Goal: Information Seeking & Learning: Learn about a topic

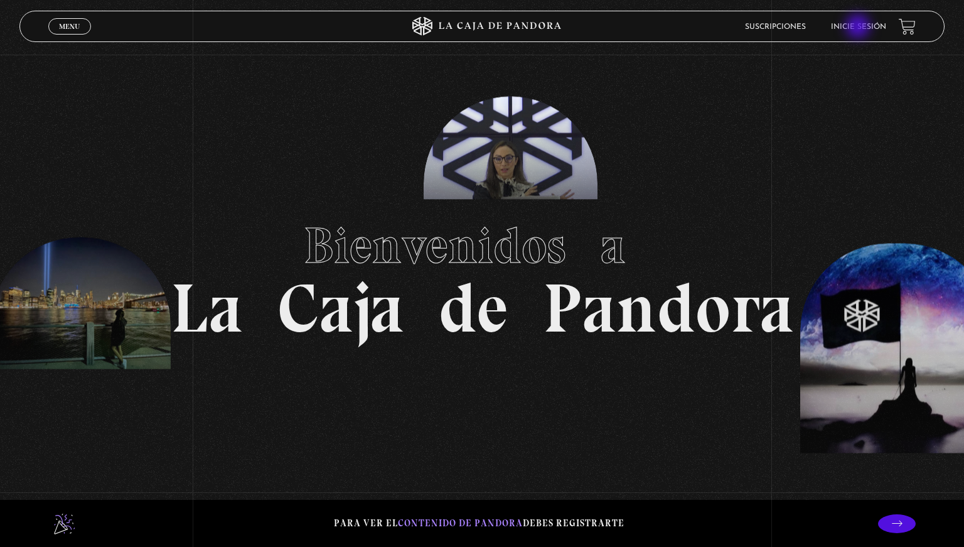
click at [859, 29] on link "Inicie sesión" at bounding box center [858, 27] width 55 height 8
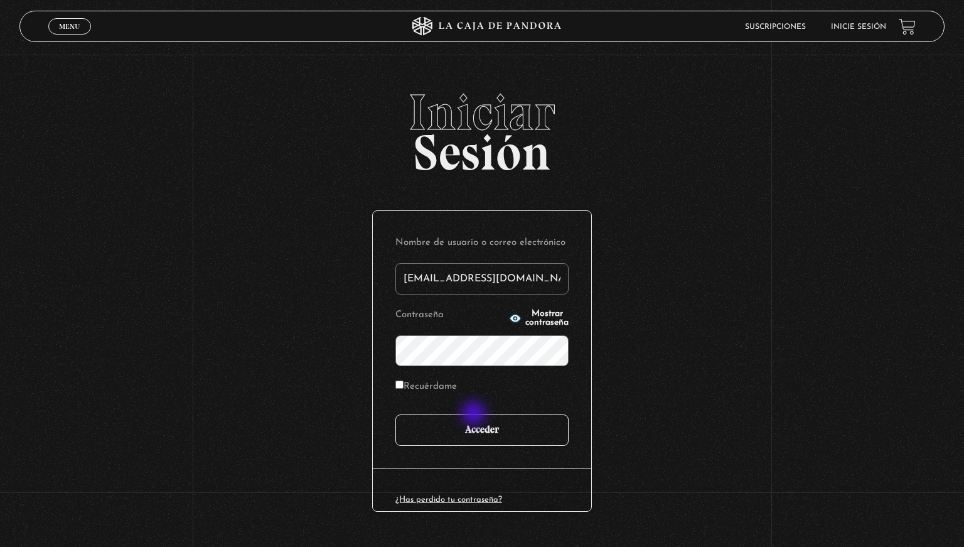
type input "mokavetele@gmail.com"
click at [481, 431] on input "Acceder" at bounding box center [481, 429] width 173 height 31
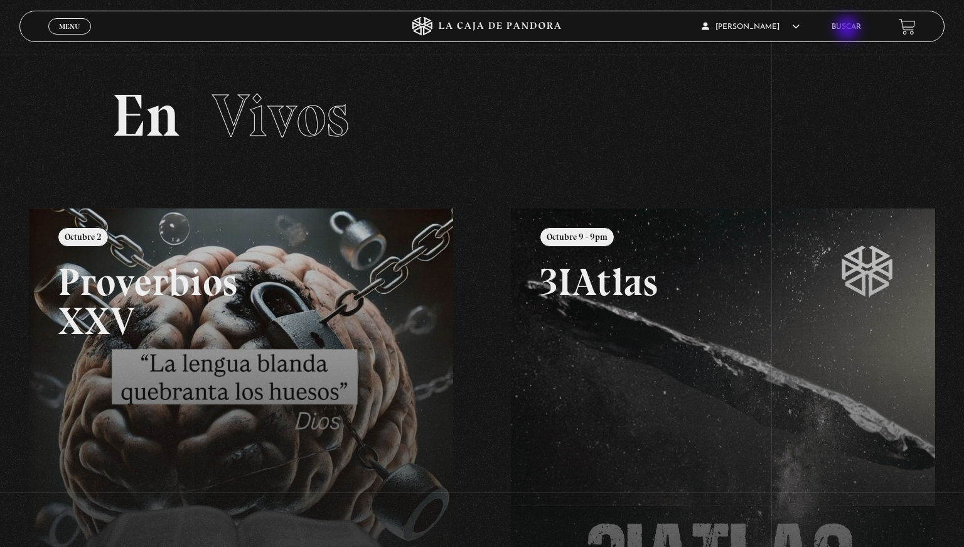
click at [849, 29] on link "Buscar" at bounding box center [846, 27] width 29 height 8
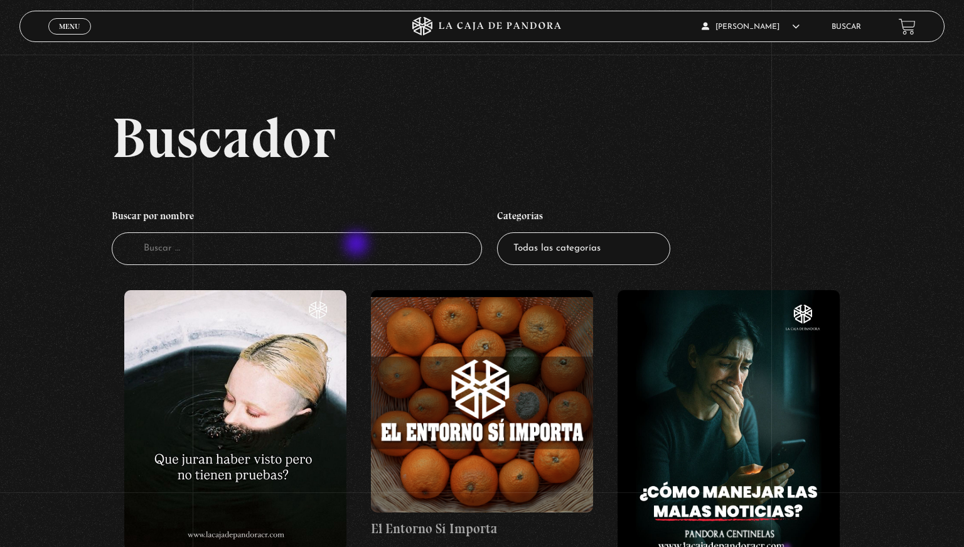
click at [358, 245] on input "Buscador" at bounding box center [297, 248] width 370 height 33
type input "[DEMOGRAPHIC_DATA]"
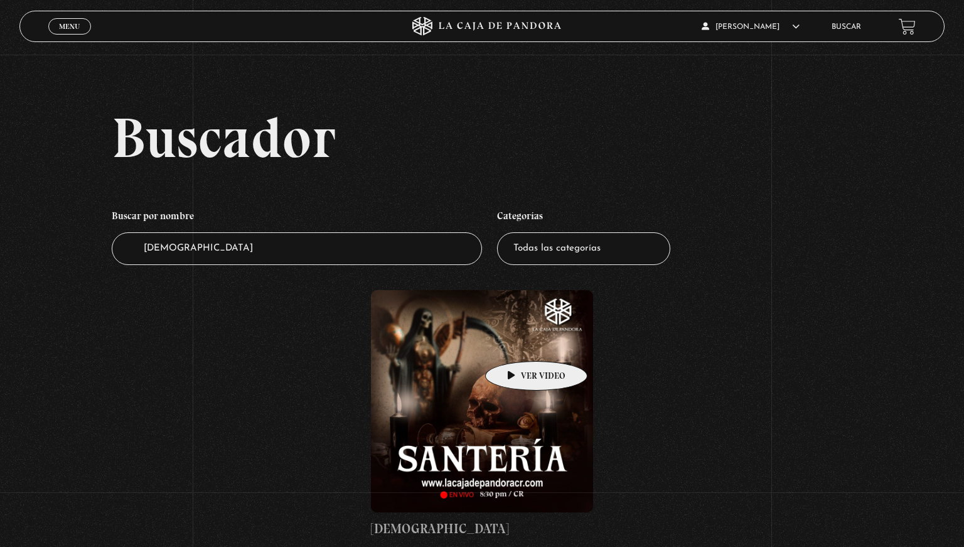
click at [517, 342] on figure at bounding box center [482, 401] width 222 height 222
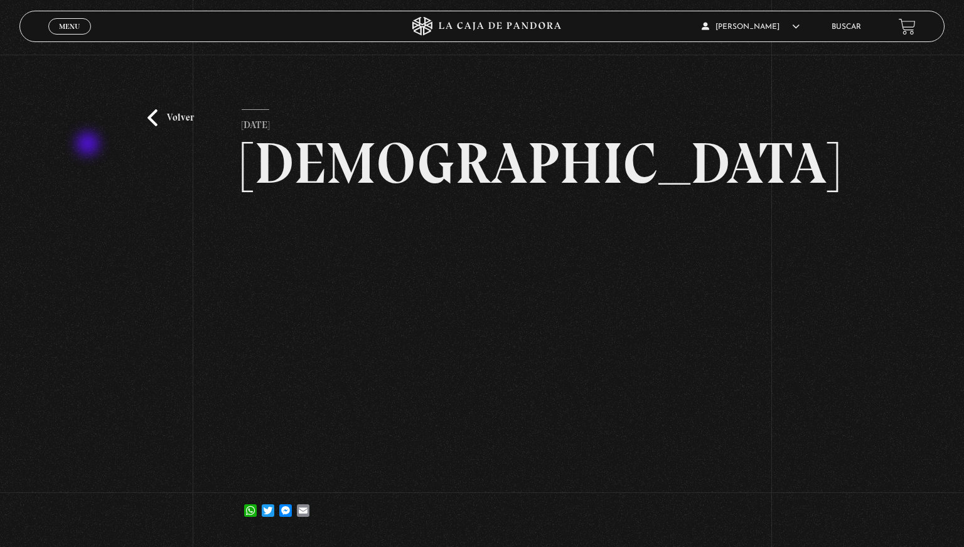
click at [89, 145] on div "Volver [DATE] [DEMOGRAPHIC_DATA] WhatsApp Twitter Messenger Email" at bounding box center [482, 297] width 964 height 485
